Goal: Task Accomplishment & Management: Use online tool/utility

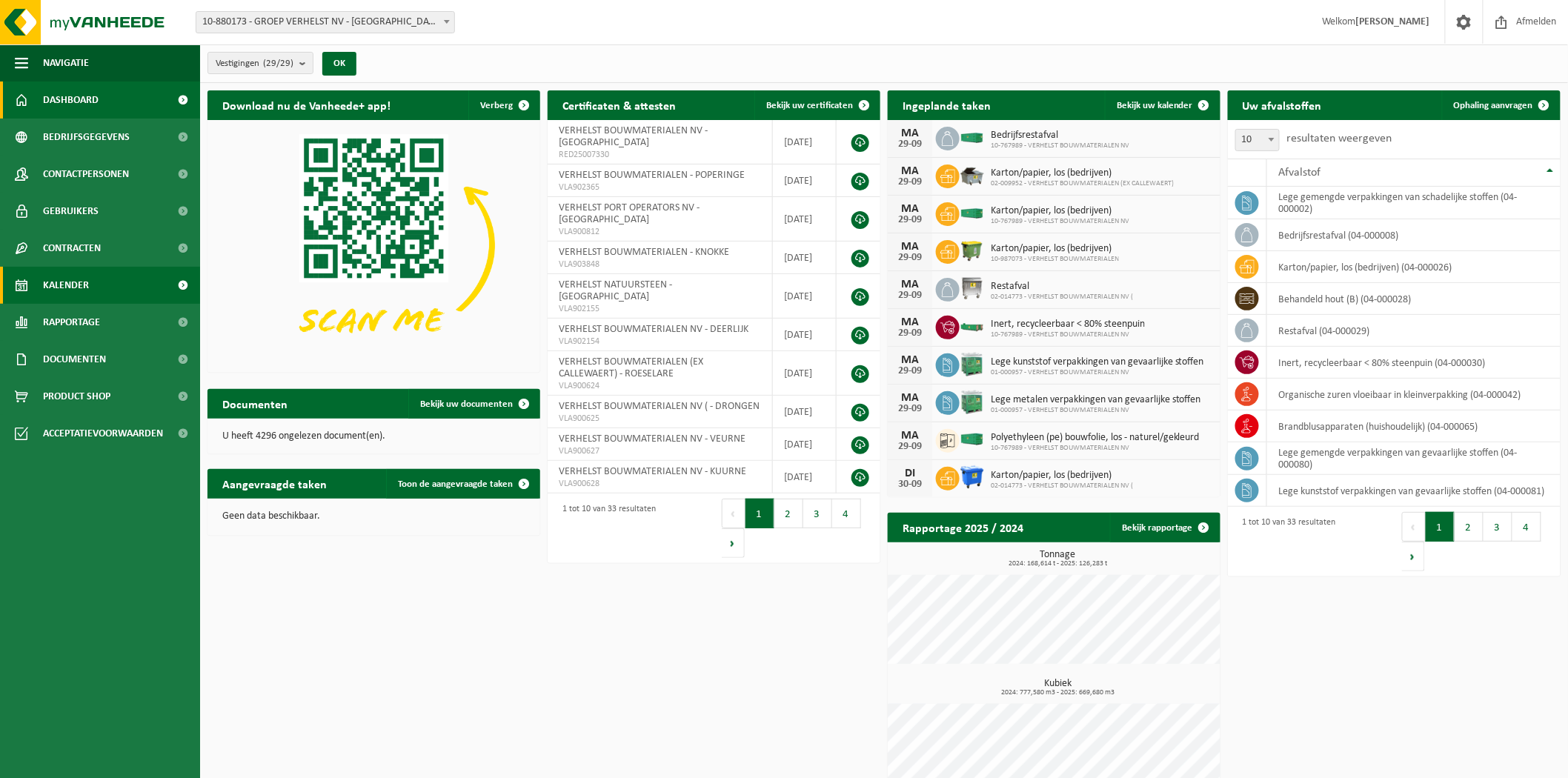
click at [119, 286] on link "Kalender" at bounding box center [100, 285] width 200 height 37
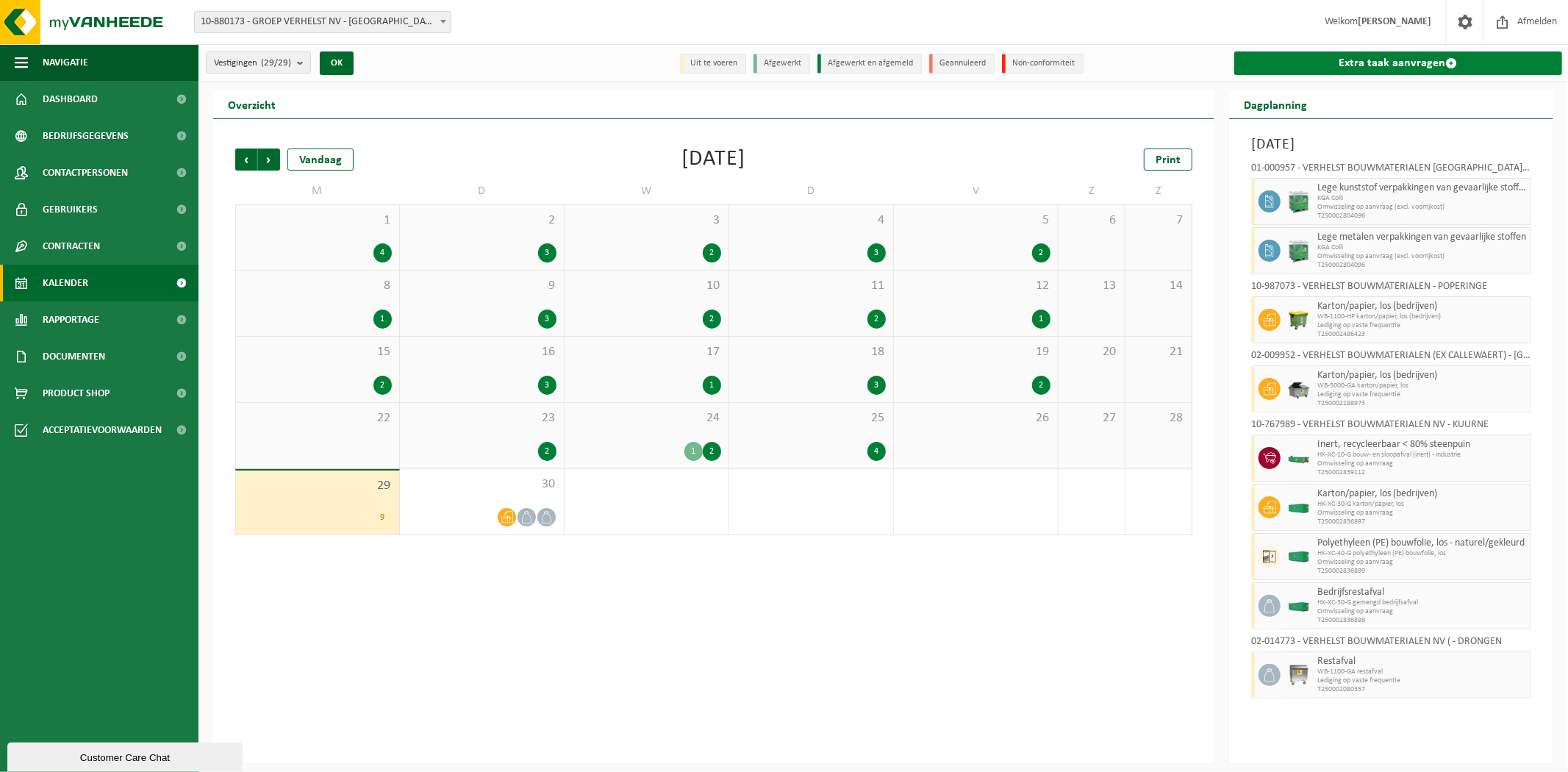
click at [1346, 68] on link "Extra taak aanvragen" at bounding box center [1398, 63] width 328 height 24
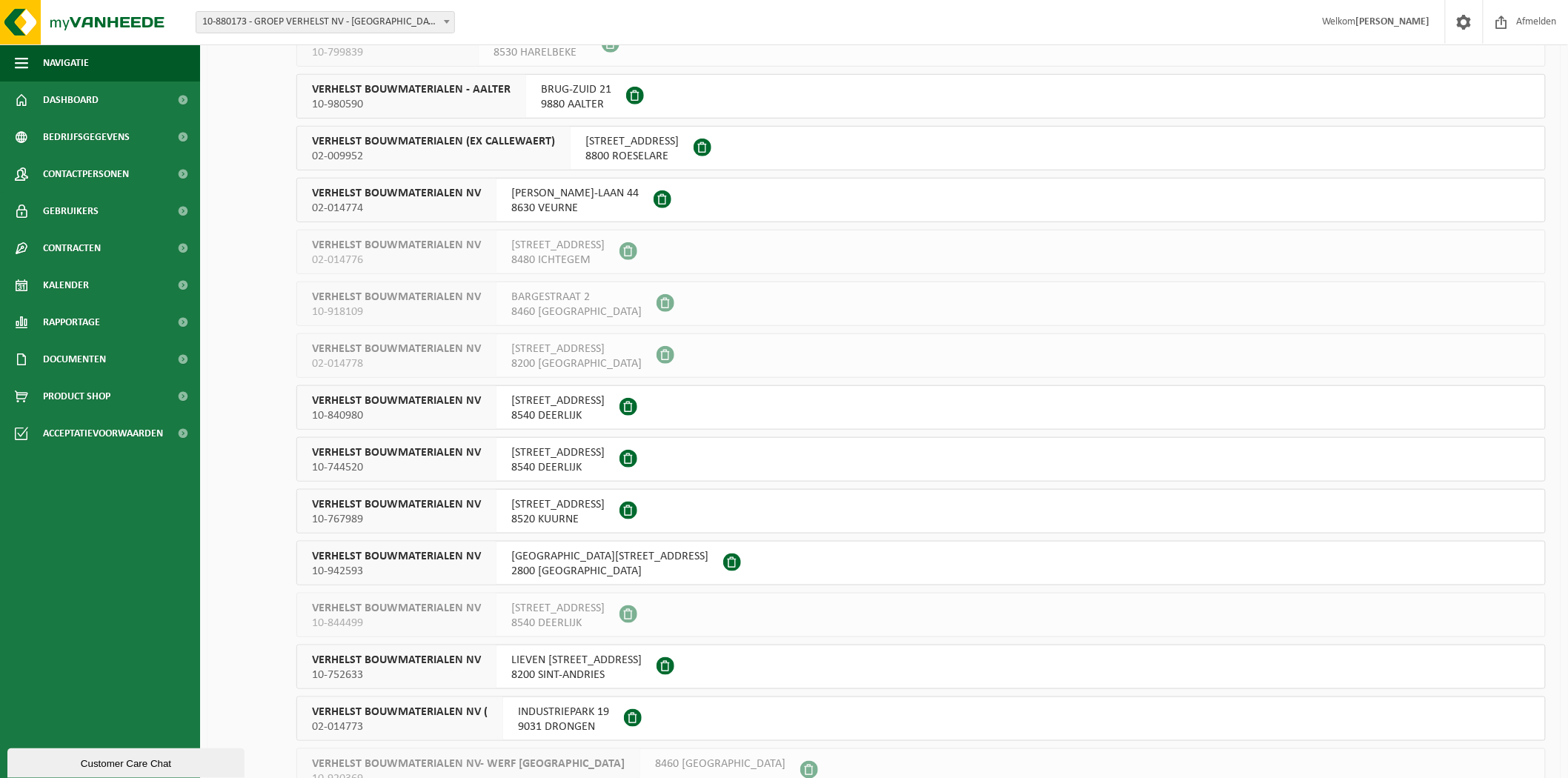
scroll to position [411, 0]
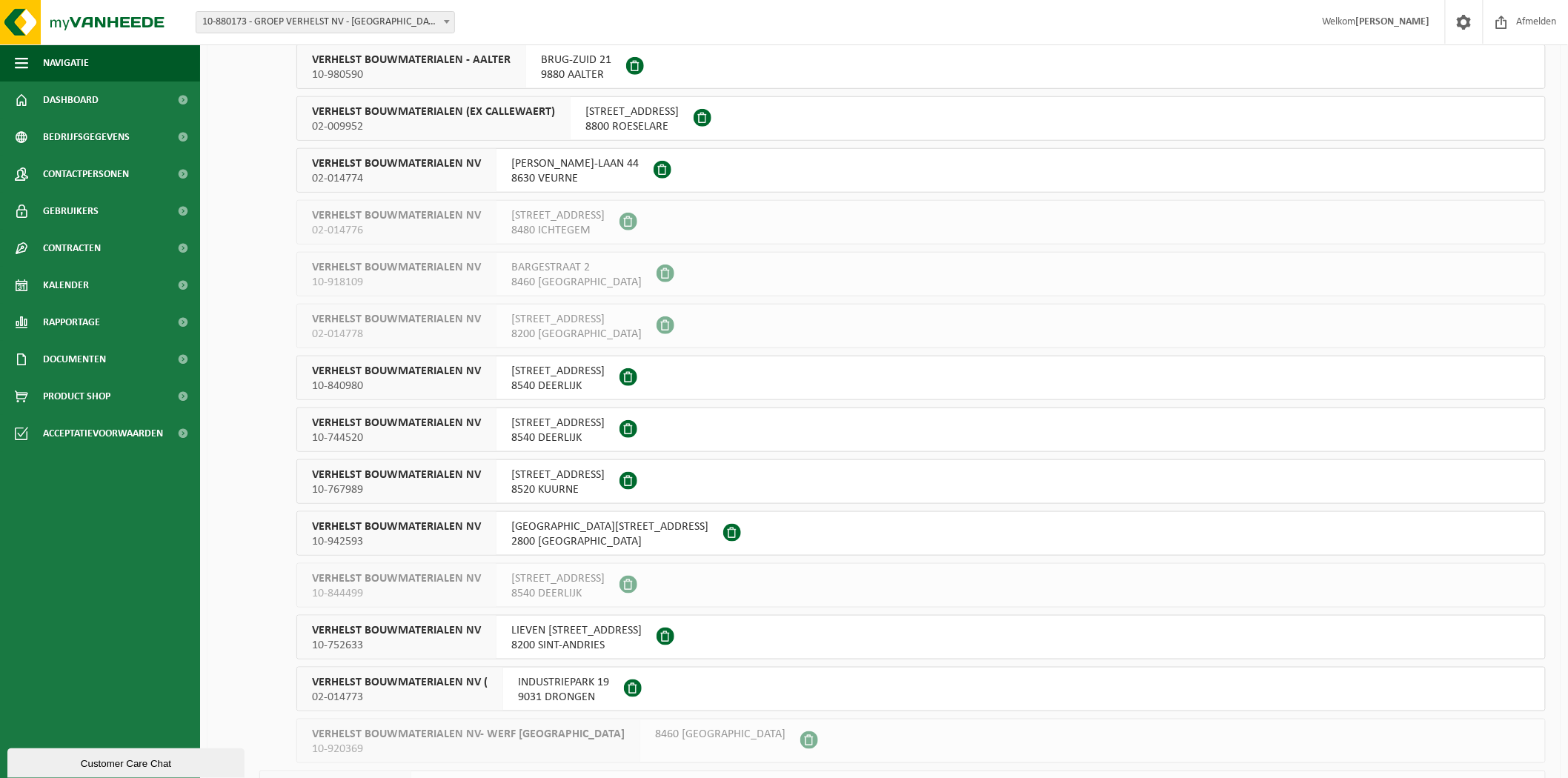
click at [746, 543] on button "VERHELST BOUWMATERIALEN NV 10-942593 ANTOON SPINOYSTRAAT 1 2800 MECHELEN" at bounding box center [921, 533] width 1249 height 44
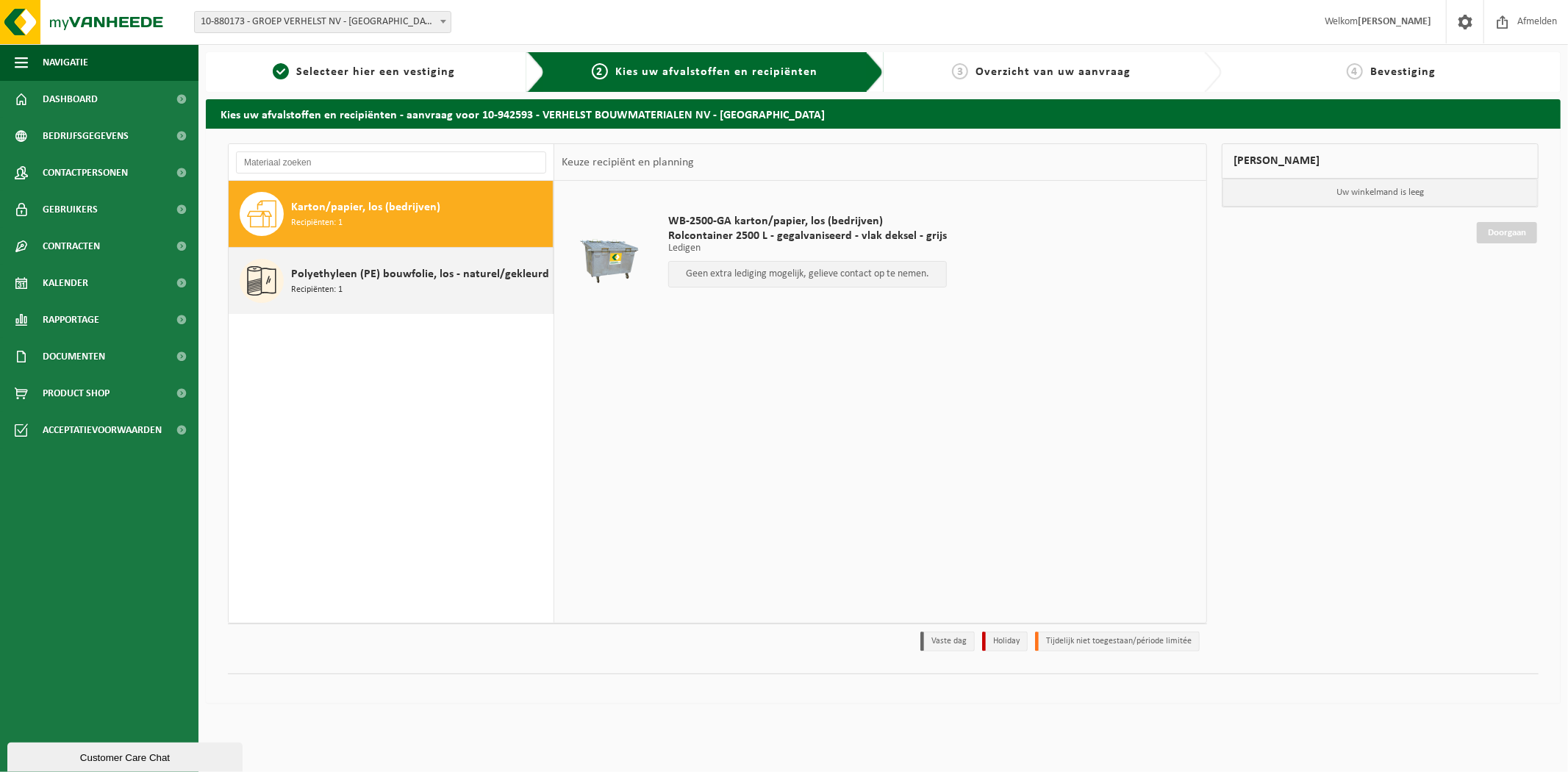
click at [422, 295] on div "Polyethyleen (PE) bouwfolie, los - naturel/gekleurd Recipiënten: 1" at bounding box center [420, 280] width 258 height 44
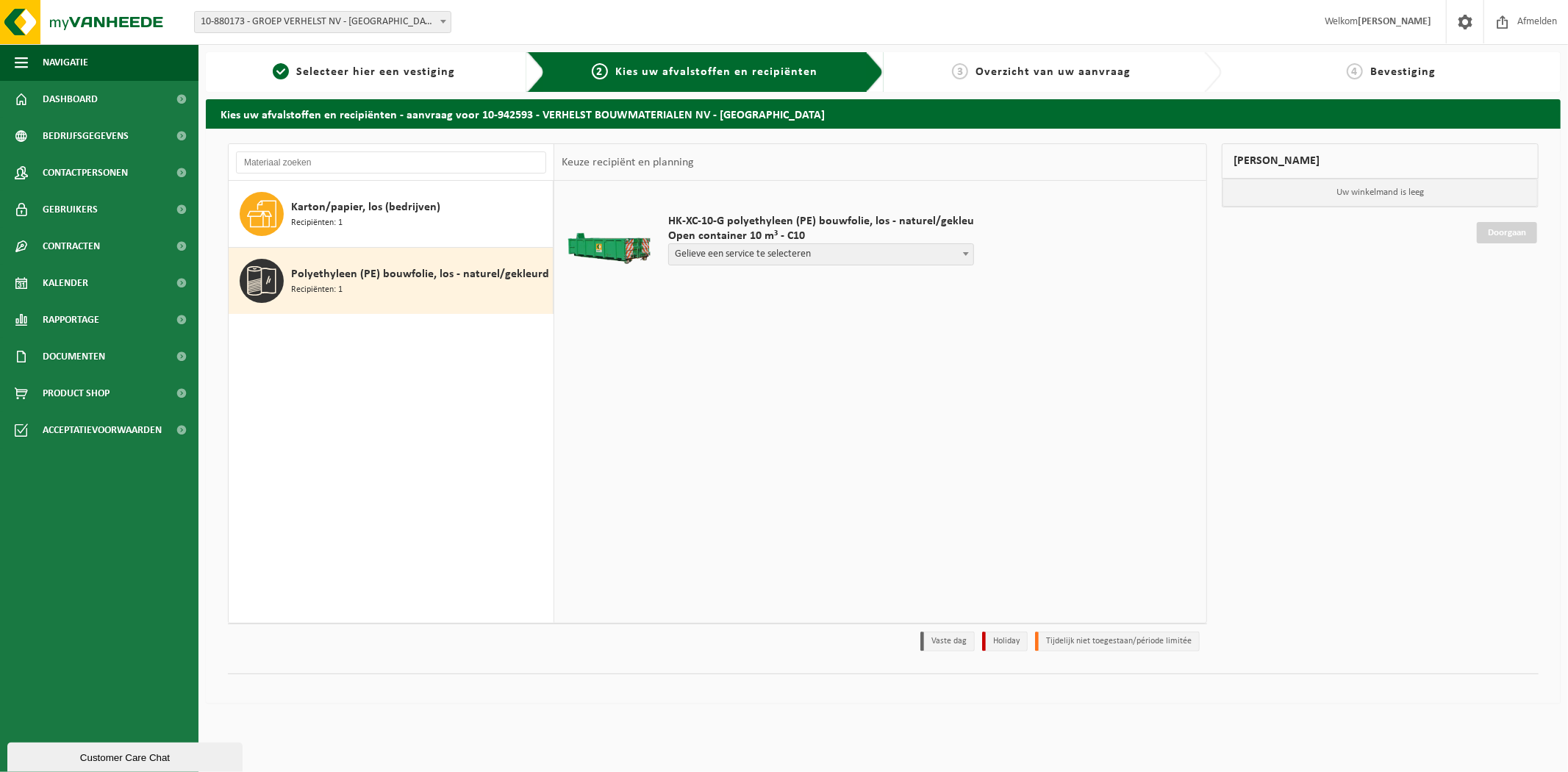
click at [756, 248] on span "Gelieve een service te selecteren" at bounding box center [820, 254] width 304 height 21
select select "P2PL-VEL-077684_HK-XC-10-GN-00_04-000155_46"
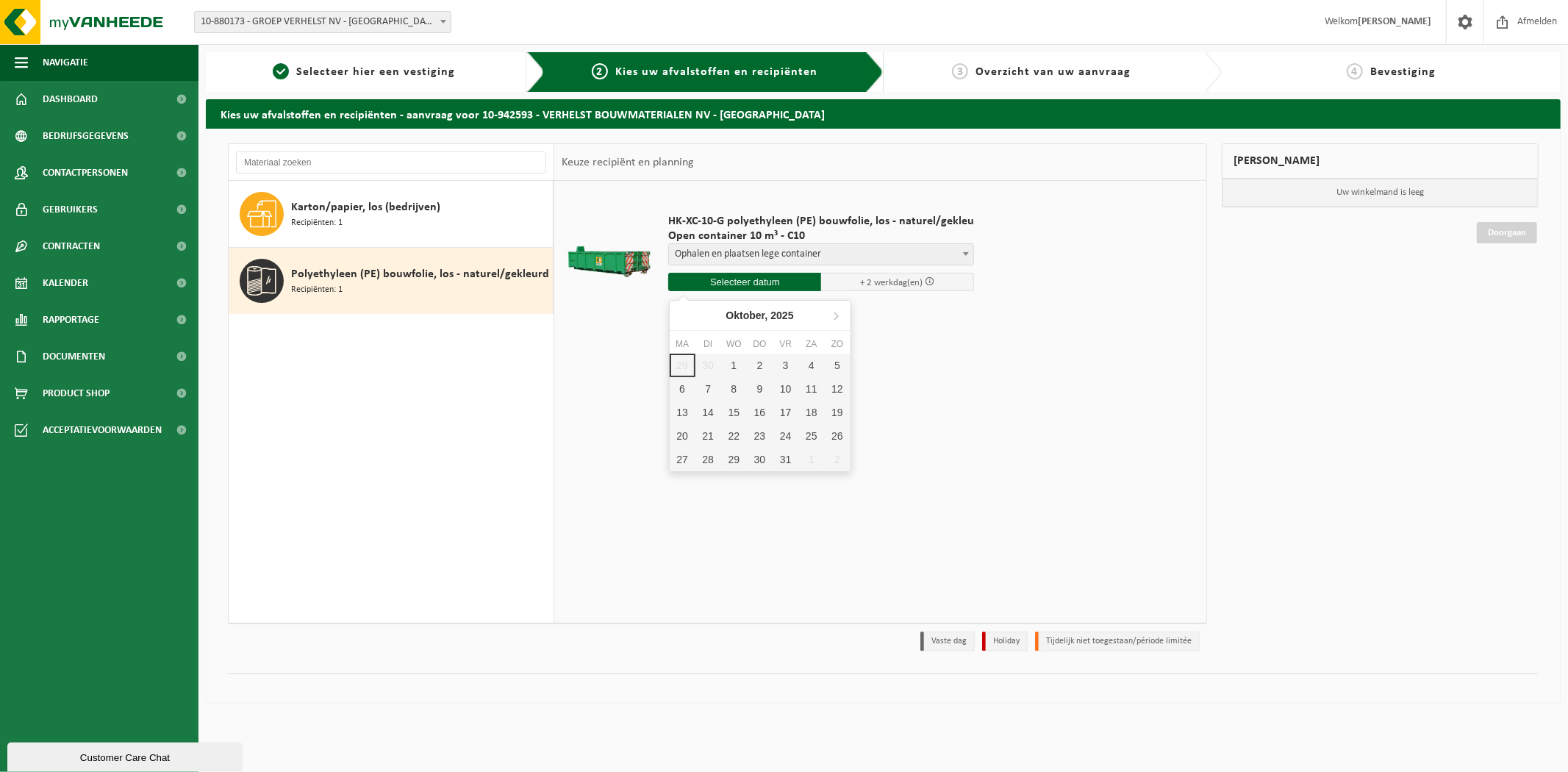
click at [759, 279] on input "text" at bounding box center [745, 282] width 153 height 19
click at [722, 357] on div "1" at bounding box center [733, 365] width 26 height 24
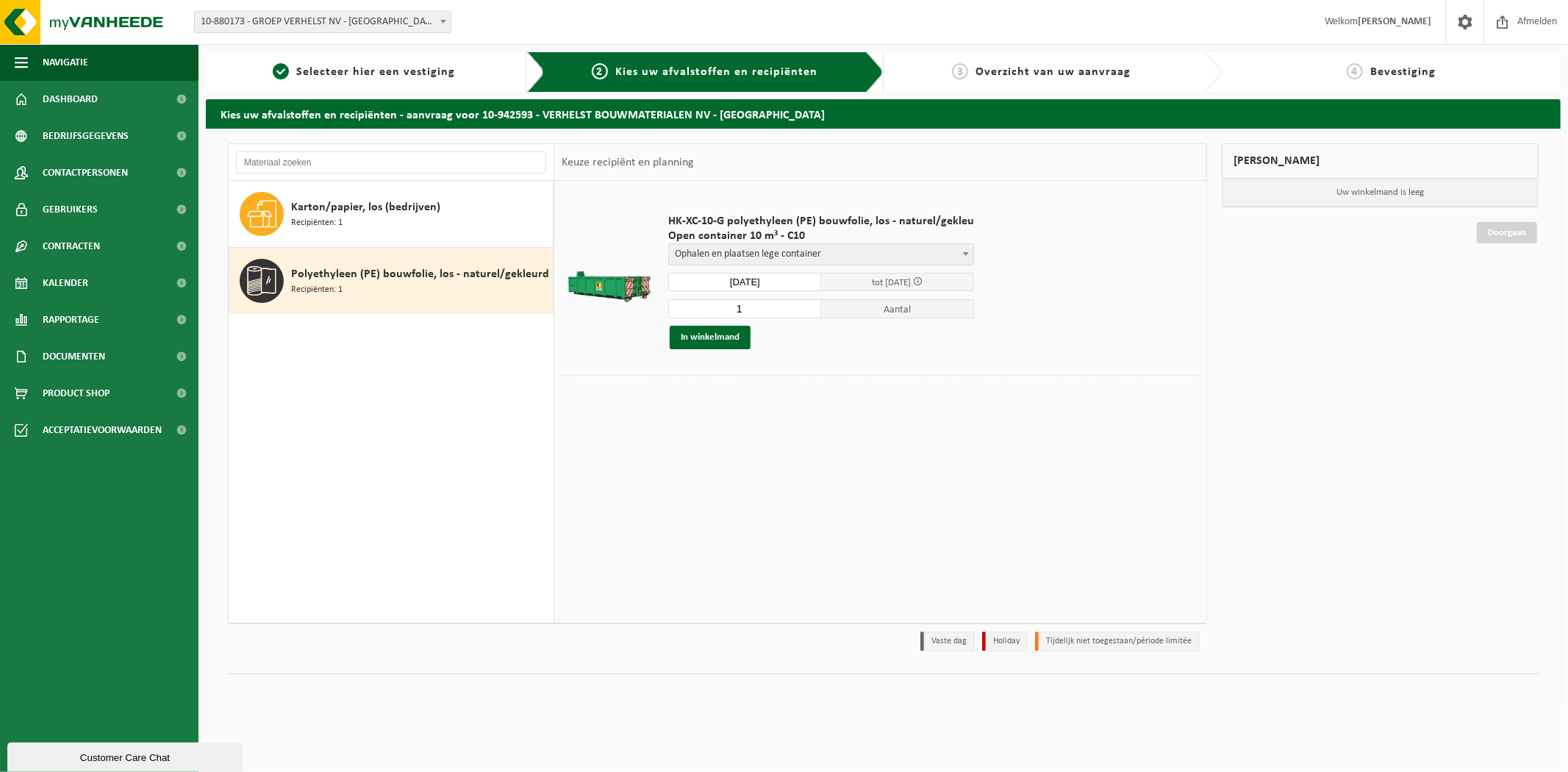
type input "Van 2025-10-01"
click at [745, 337] on button "In winkelmand" at bounding box center [710, 338] width 81 height 24
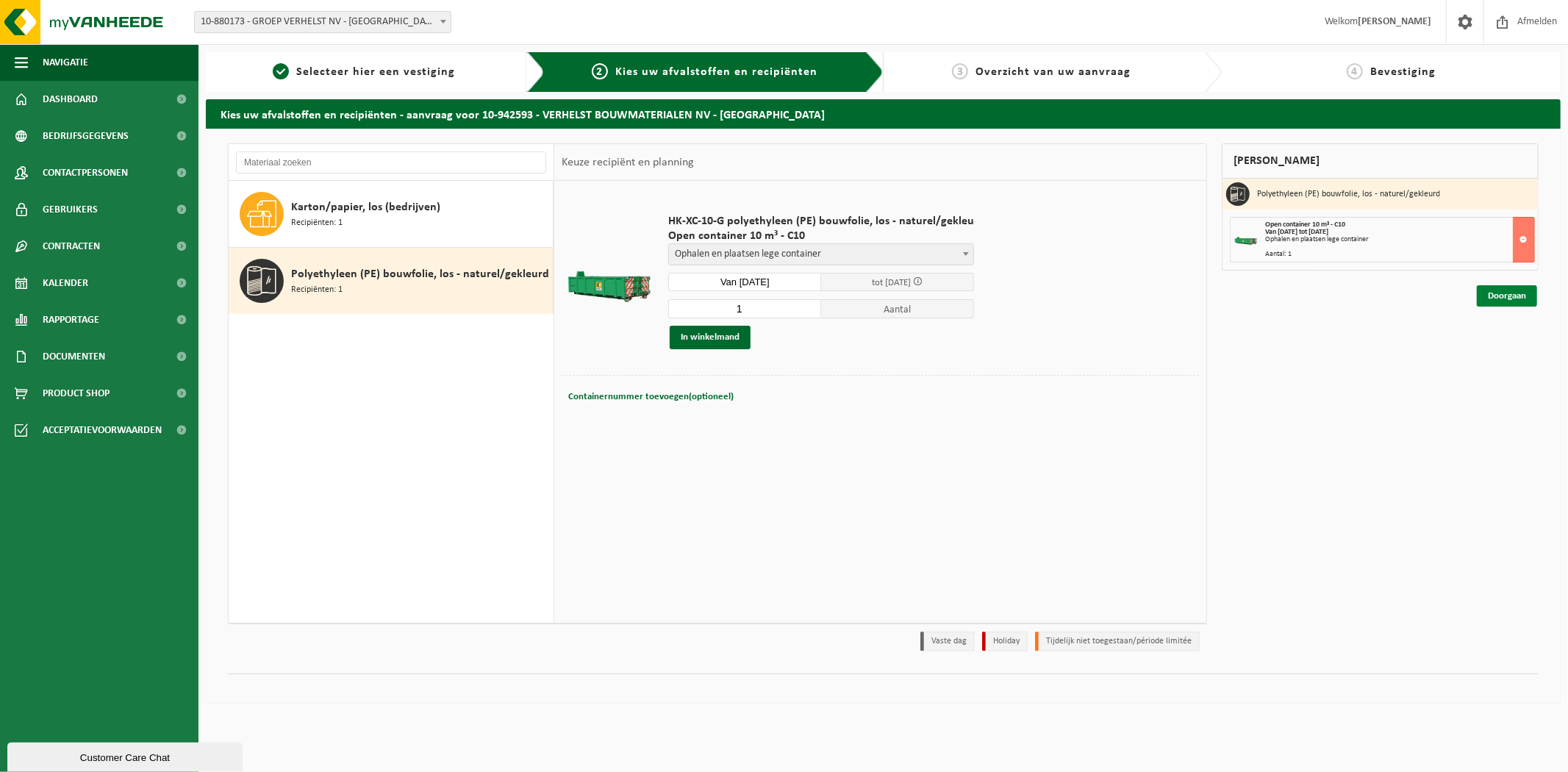
click at [1516, 299] on link "Doorgaan" at bounding box center [1506, 295] width 60 height 22
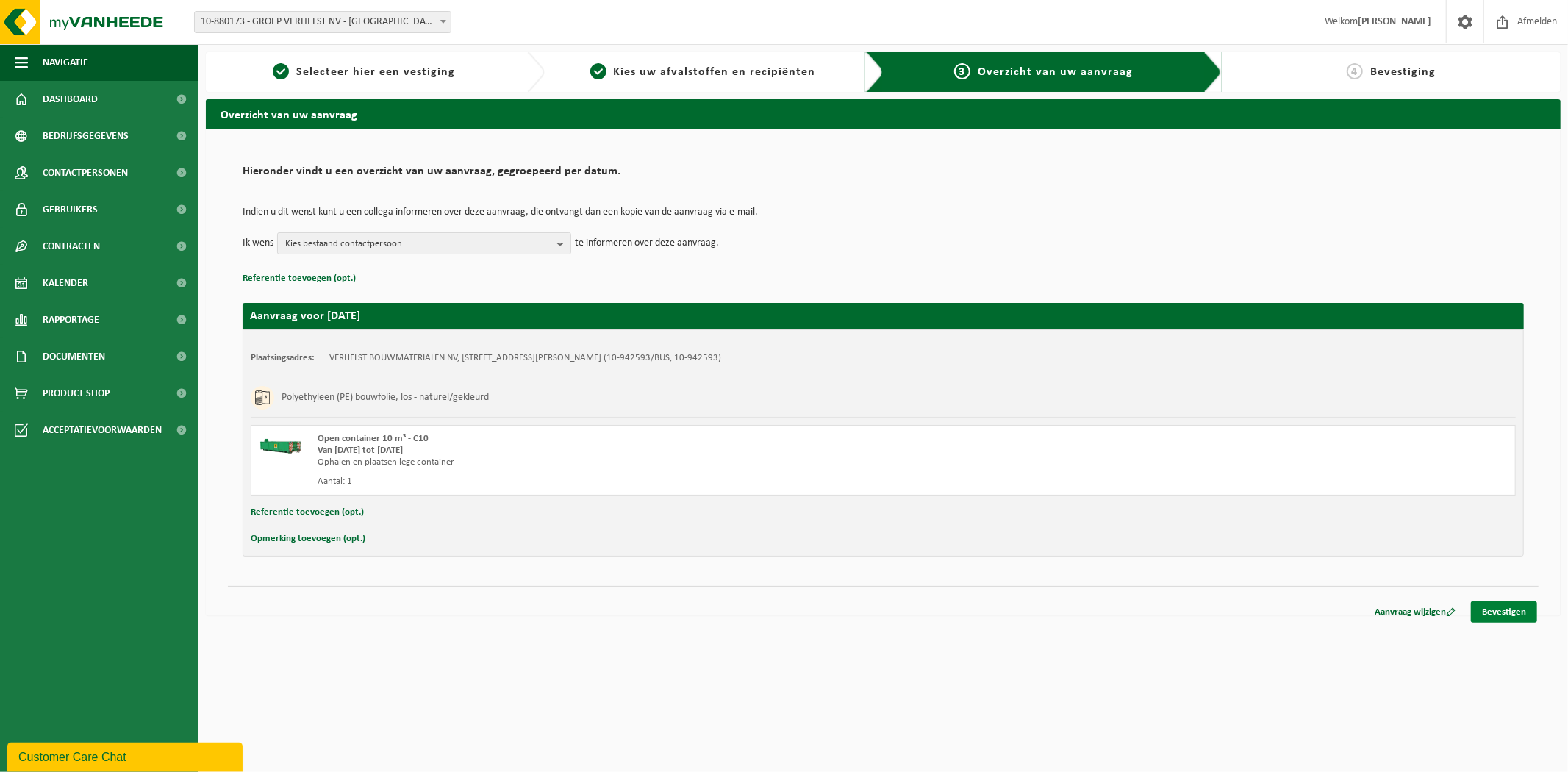
click at [1509, 611] on link "Bevestigen" at bounding box center [1503, 611] width 66 height 22
